Goal: Complete application form: Complete application form

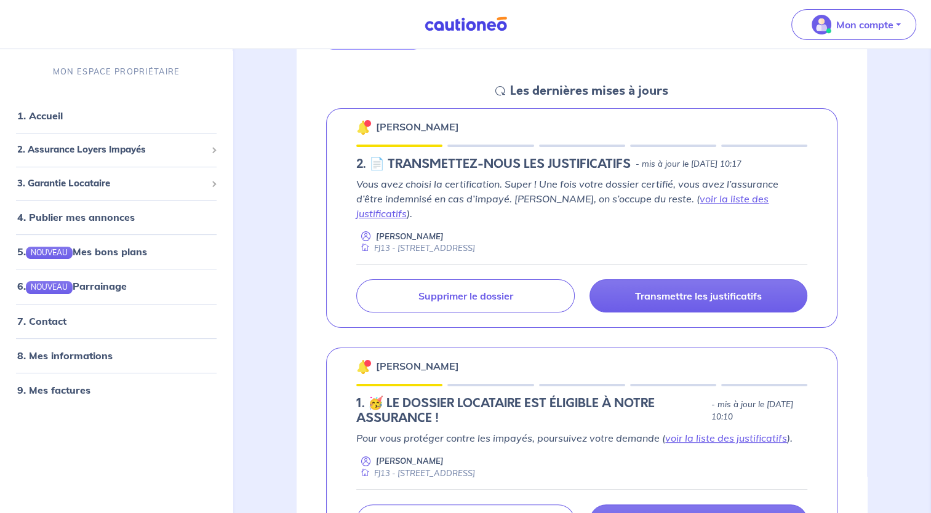
scroll to position [164, 0]
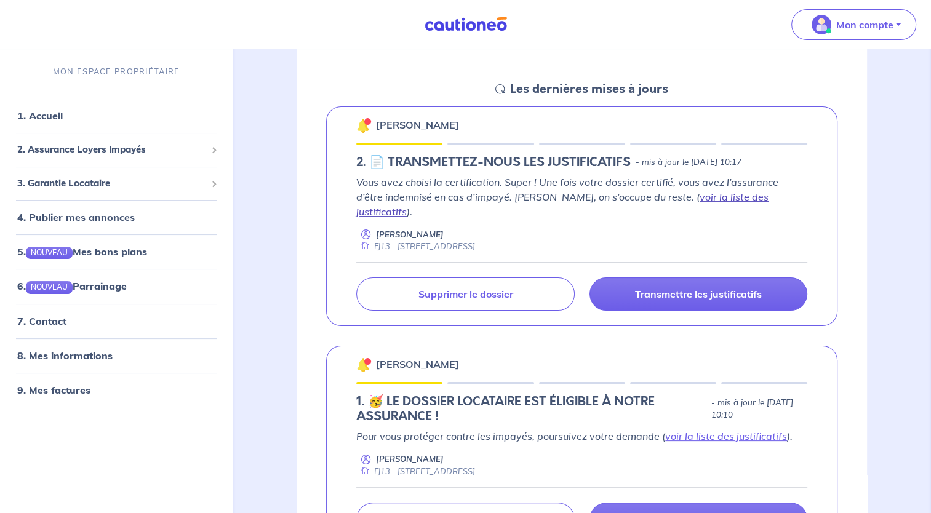
click at [717, 191] on link "voir la liste des justificatifs" at bounding box center [562, 204] width 412 height 27
click at [114, 150] on span "2. Assurance Loyers Impayés" at bounding box center [111, 150] width 189 height 14
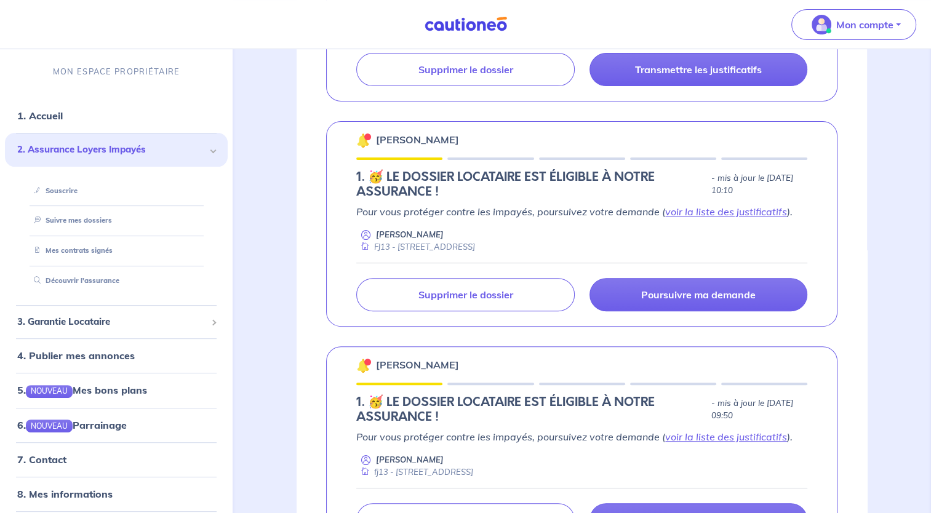
scroll to position [390, 0]
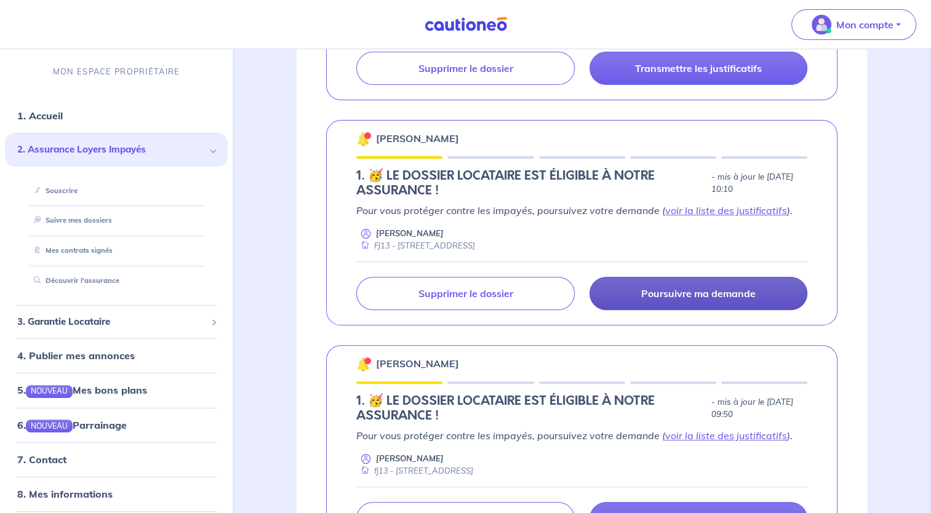
click at [675, 290] on link "Poursuivre ma demande" at bounding box center [699, 293] width 218 height 33
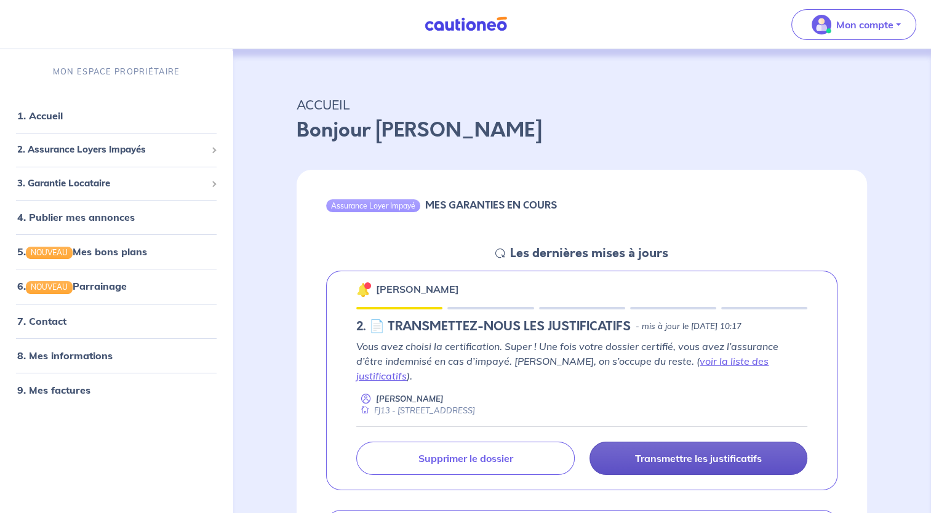
click at [684, 452] on p "Transmettre les justificatifs" at bounding box center [698, 458] width 127 height 12
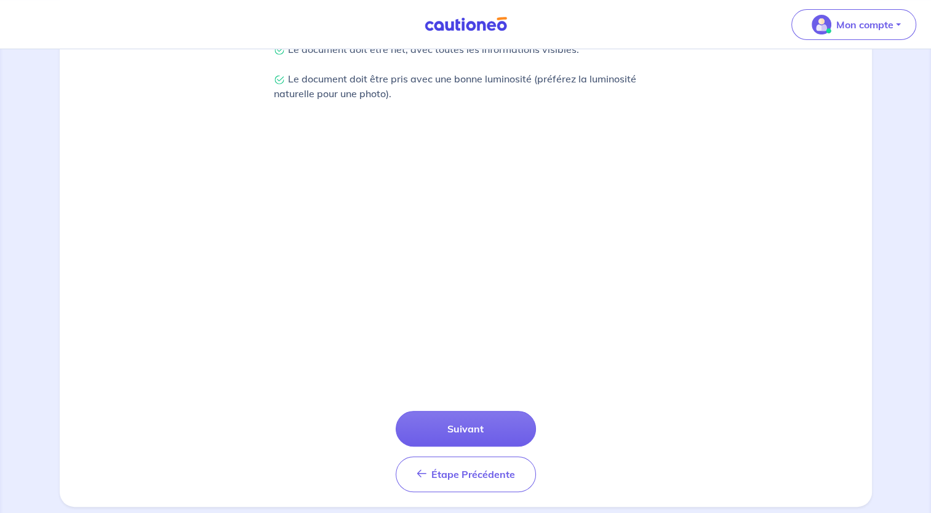
scroll to position [367, 0]
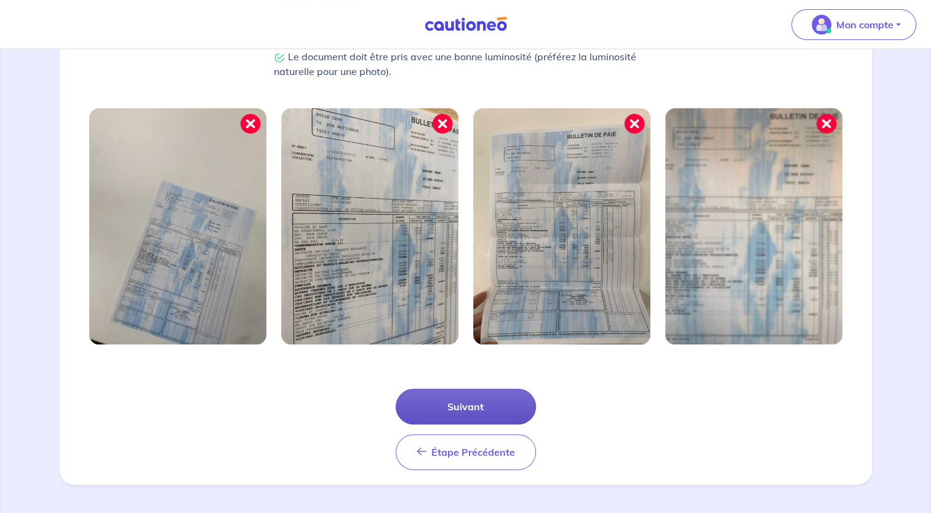
click at [443, 409] on button "Suivant" at bounding box center [466, 407] width 140 height 36
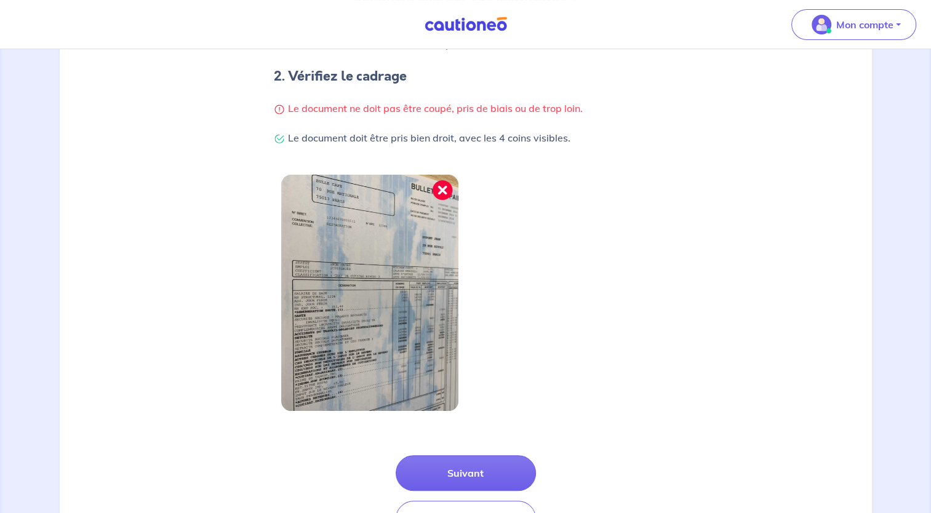
scroll to position [239, 0]
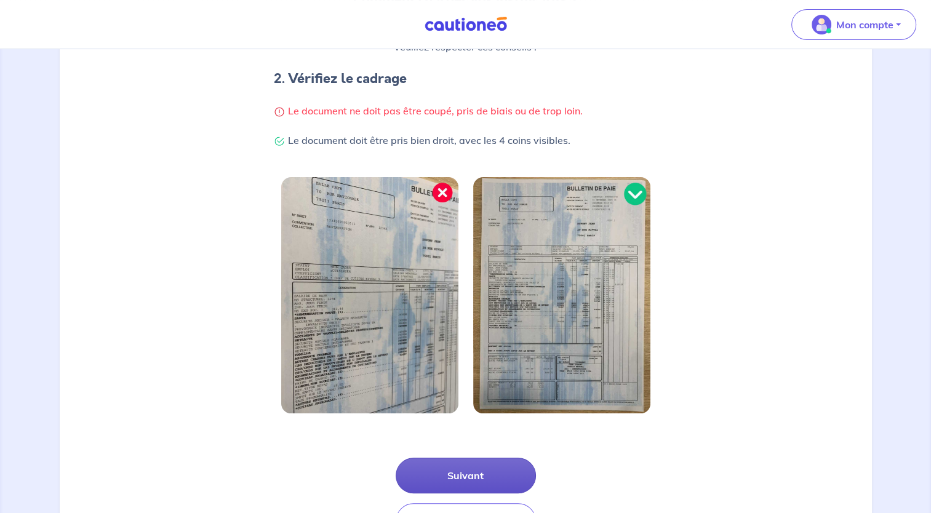
click at [437, 473] on button "Suivant" at bounding box center [466, 476] width 140 height 36
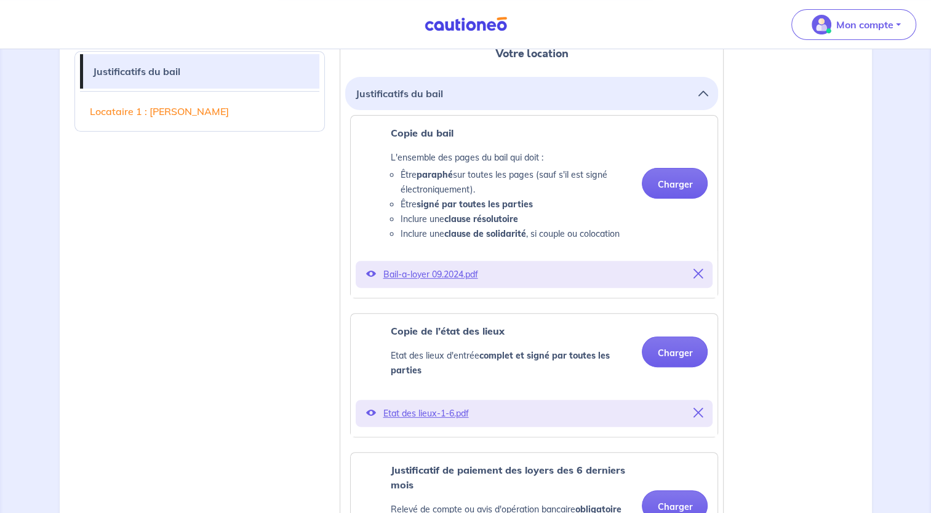
scroll to position [341, 0]
click at [429, 274] on p "Bail-a-loyer 09.2024.pdf" at bounding box center [534, 273] width 303 height 17
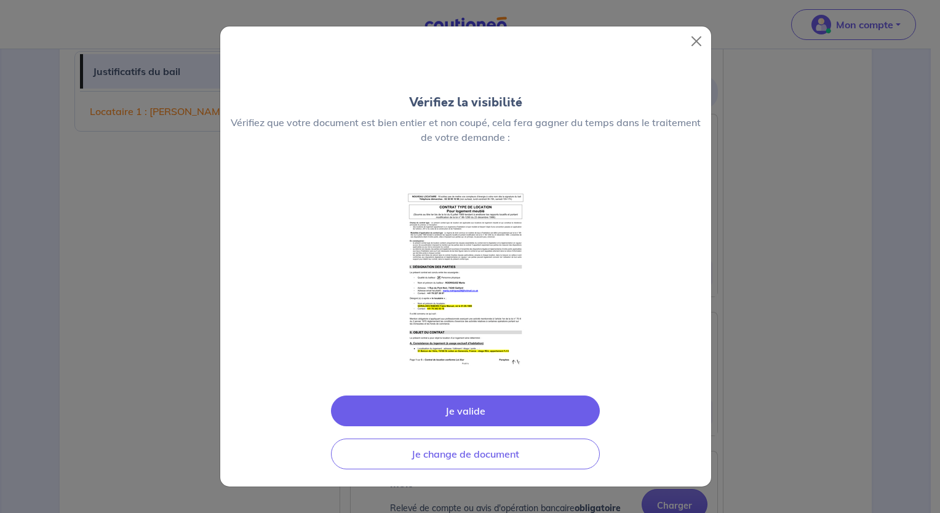
click at [459, 302] on img at bounding box center [466, 276] width 130 height 185
click at [460, 245] on img at bounding box center [466, 276] width 130 height 185
click at [470, 322] on img at bounding box center [466, 276] width 130 height 185
click at [468, 415] on button "Je valide" at bounding box center [465, 411] width 269 height 31
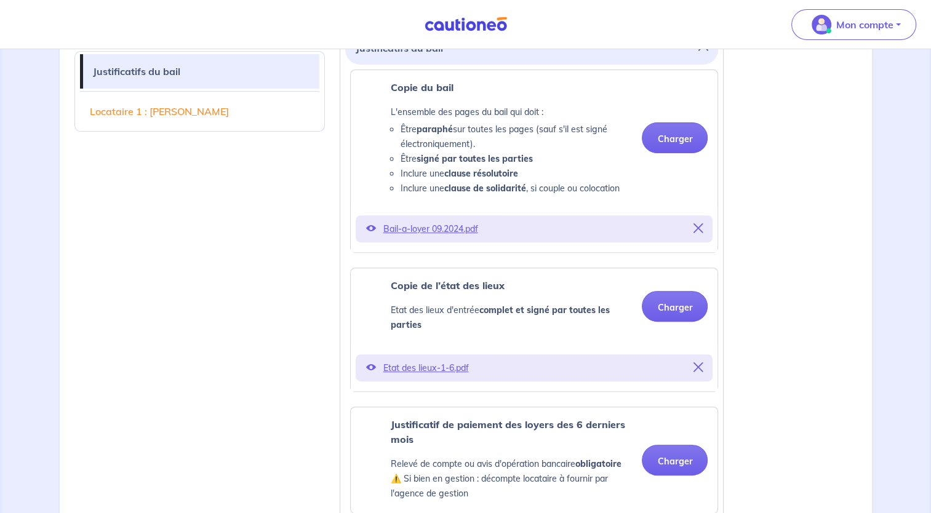
scroll to position [389, 0]
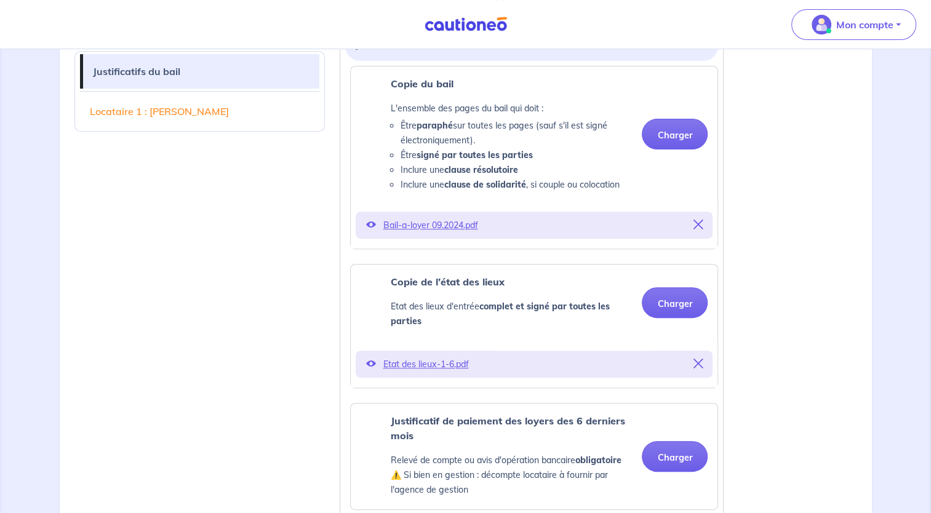
click at [447, 369] on p "Etat des lieux-1-6.pdf" at bounding box center [534, 364] width 303 height 17
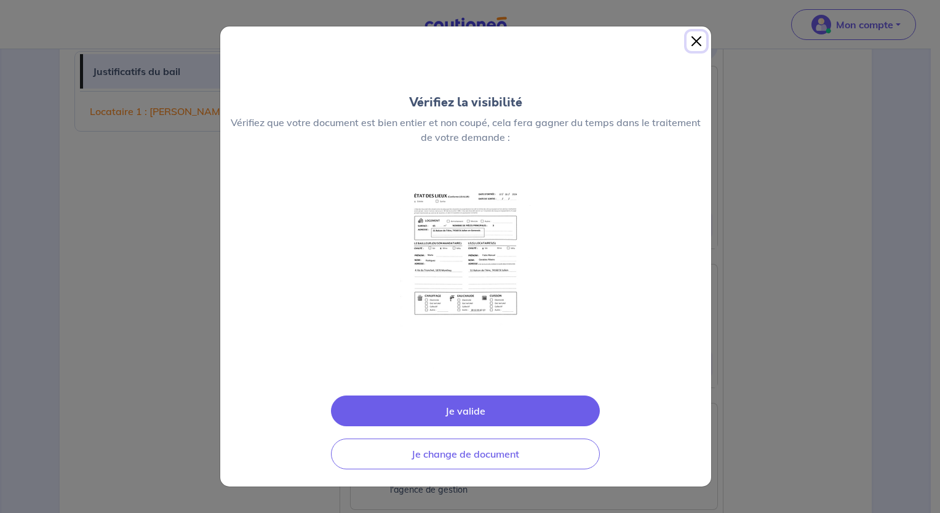
click at [694, 41] on button "Close" at bounding box center [697, 41] width 20 height 20
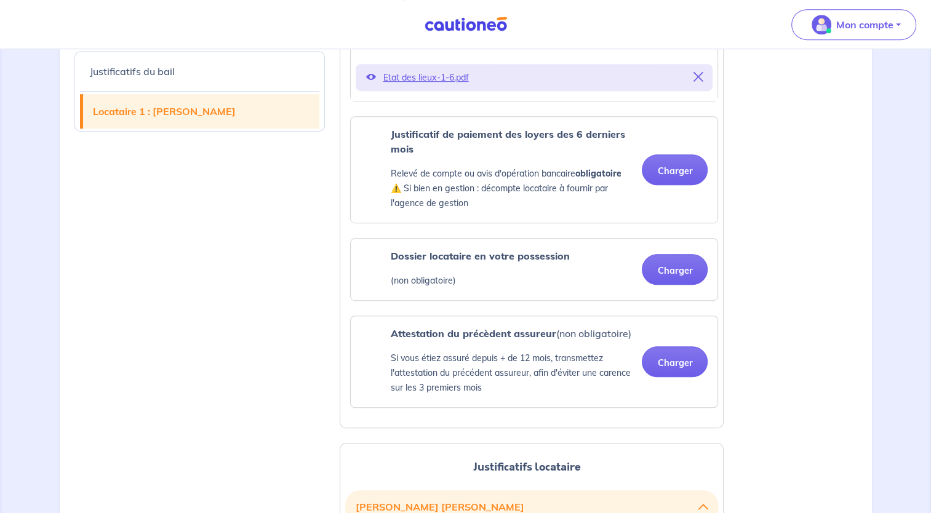
scroll to position [703, 0]
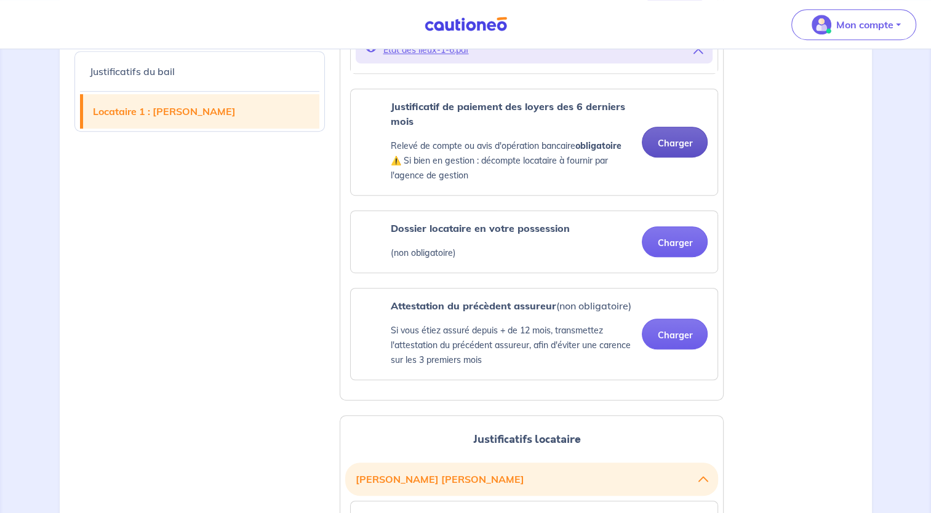
click at [672, 146] on button "Charger" at bounding box center [675, 142] width 66 height 31
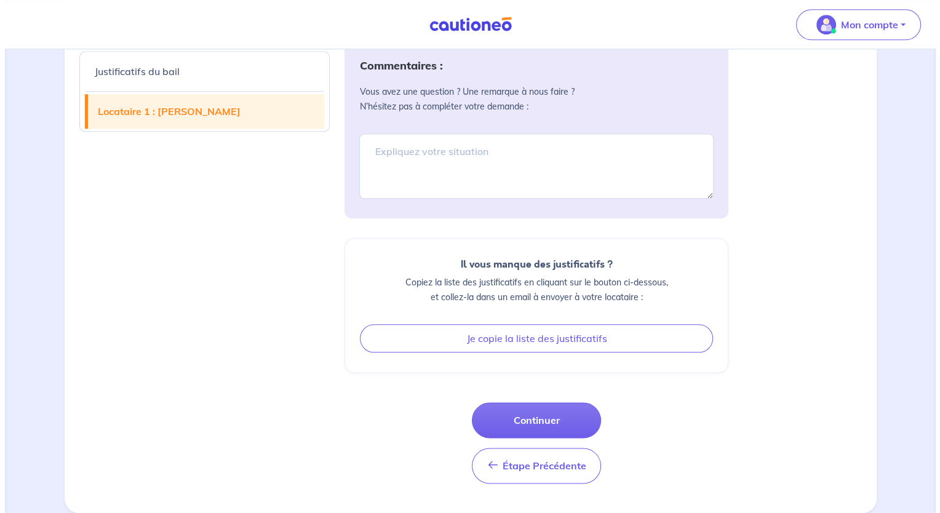
scroll to position [1392, 0]
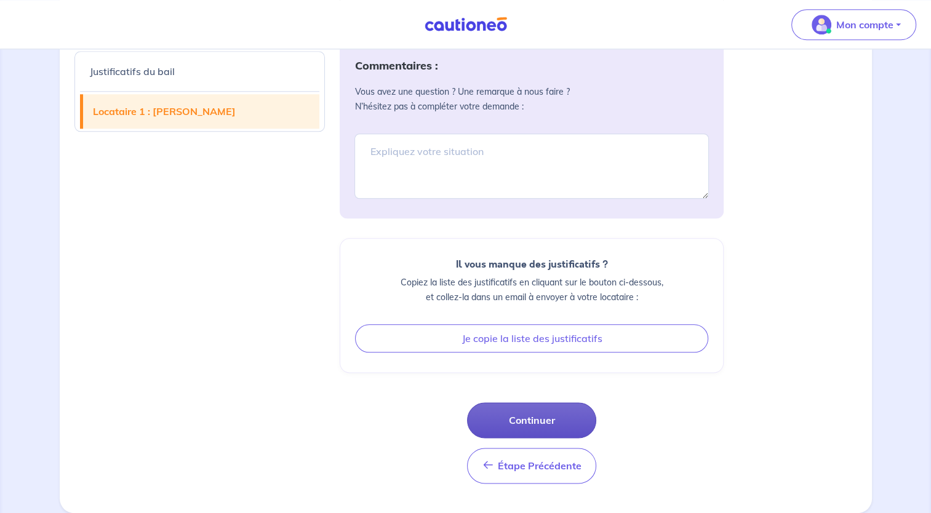
click at [498, 427] on button "Continuer" at bounding box center [531, 421] width 129 height 36
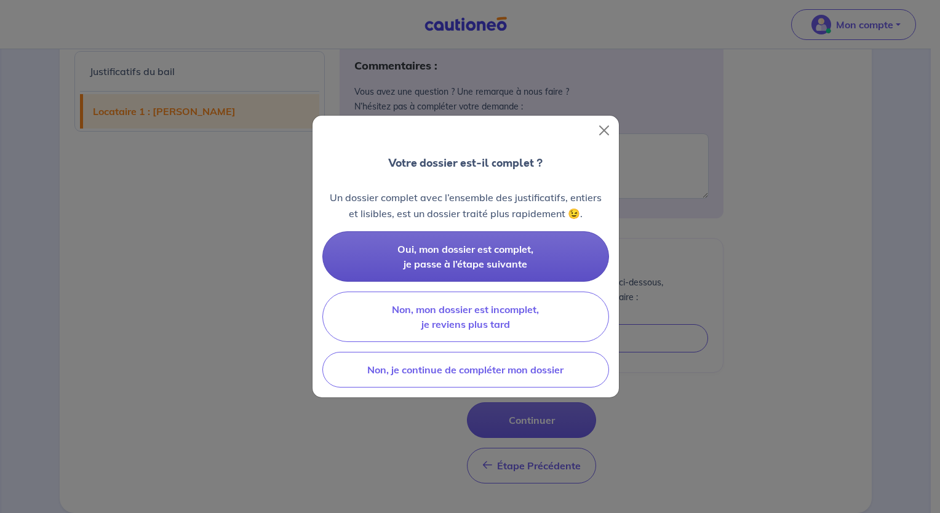
click at [534, 263] on button "Oui, mon dossier est complet, je passe à l’étape suivante" at bounding box center [465, 256] width 287 height 50
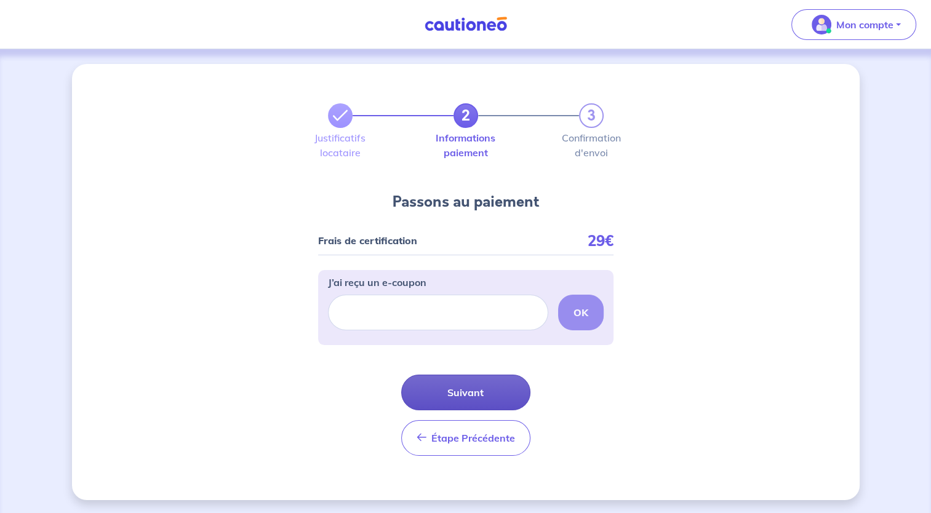
click at [447, 391] on button "Suivant" at bounding box center [465, 393] width 129 height 36
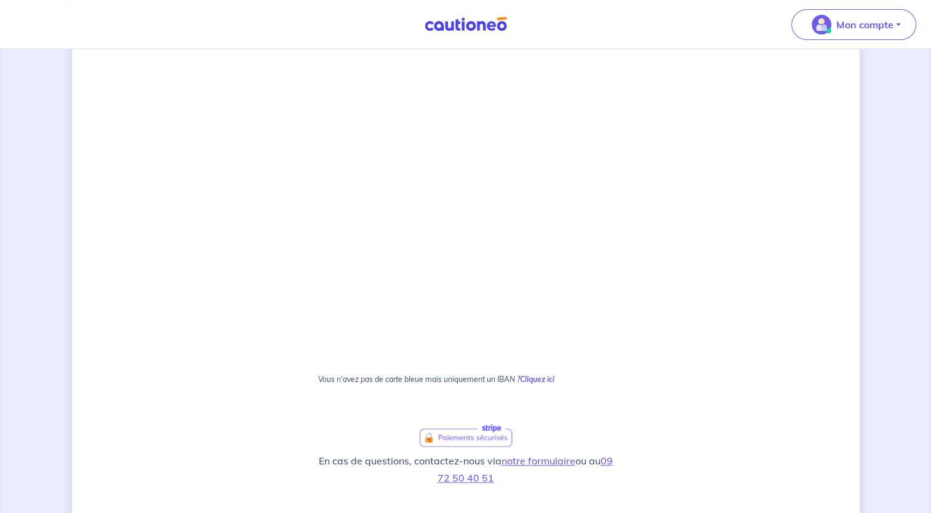
scroll to position [643, 0]
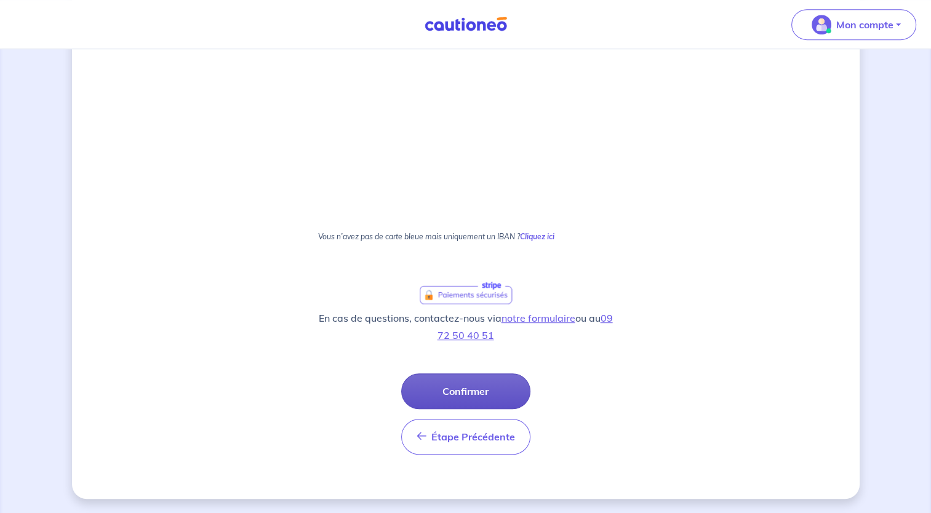
click at [462, 396] on button "Confirmer" at bounding box center [465, 392] width 129 height 36
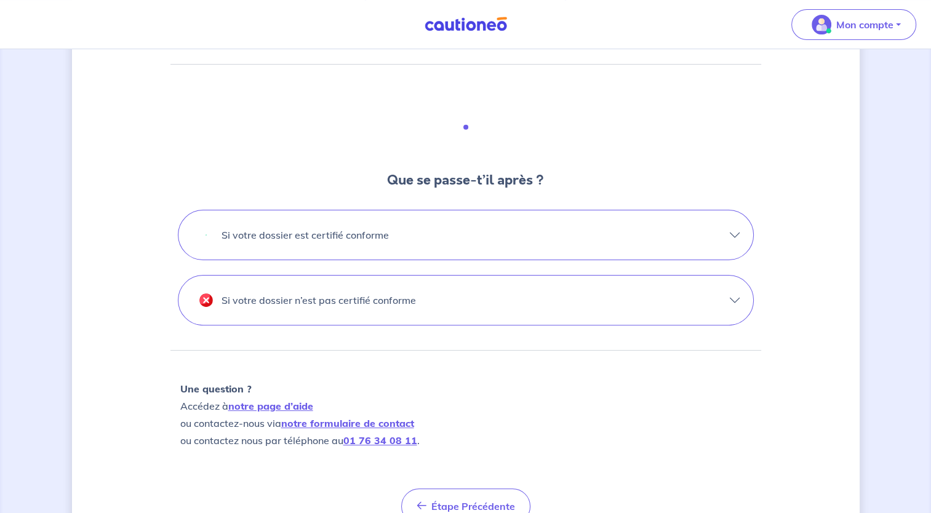
scroll to position [360, 0]
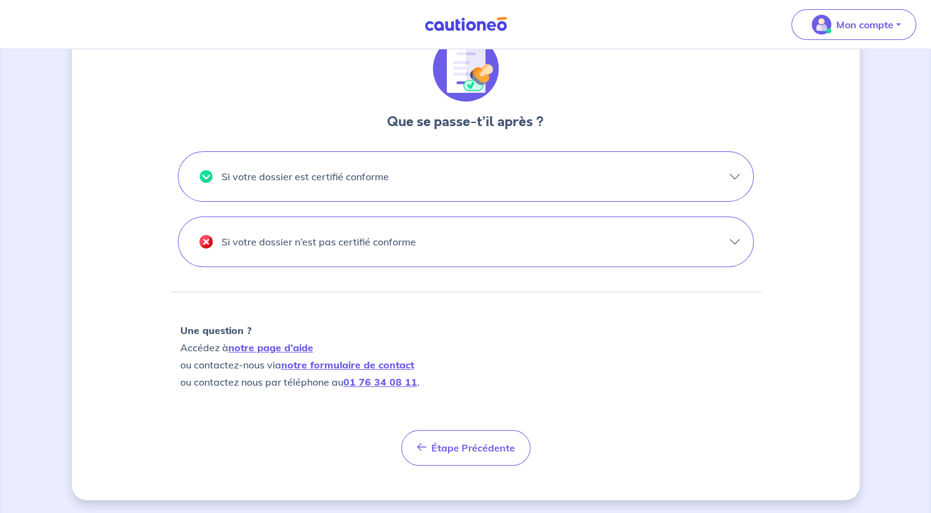
click at [433, 242] on button "Si votre dossier n’est pas certifié conforme" at bounding box center [465, 241] width 575 height 49
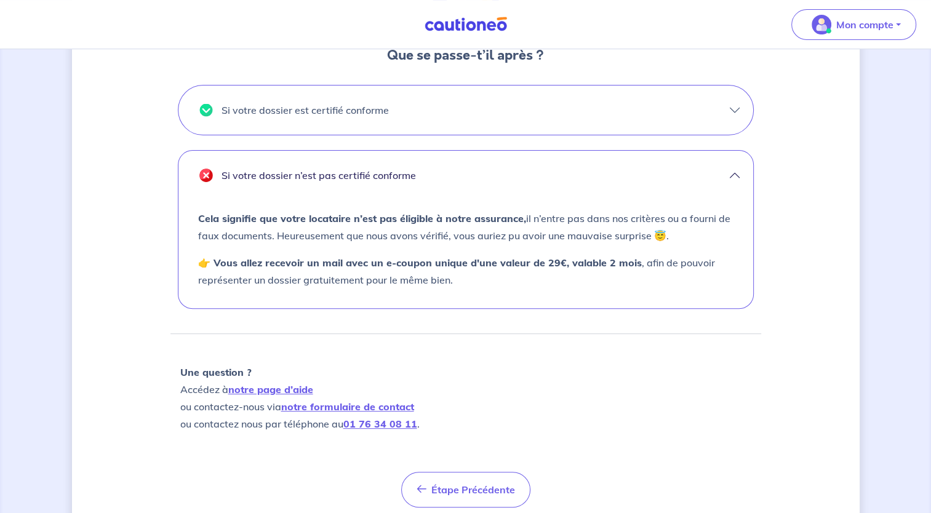
scroll to position [431, 0]
